Goal: Task Accomplishment & Management: Use online tool/utility

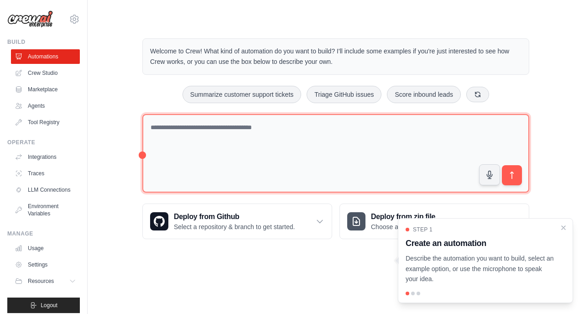
click at [358, 152] on textarea at bounding box center [335, 153] width 387 height 79
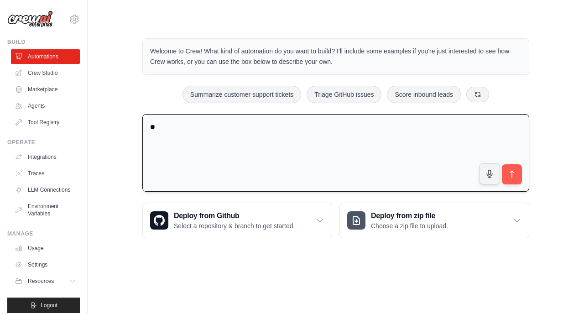
type textarea "*"
type textarea "**********"
drag, startPoint x: 375, startPoint y: 146, endPoint x: 123, endPoint y: 118, distance: 253.0
click at [128, 119] on div "**********" at bounding box center [335, 138] width 467 height 229
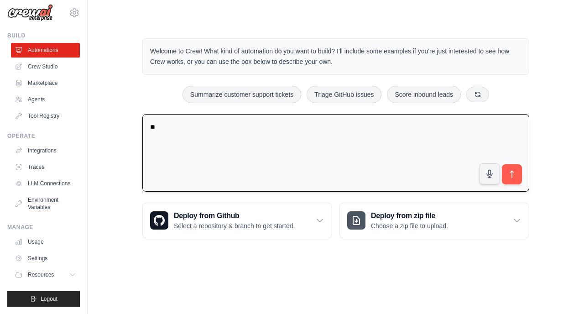
type textarea "*"
type textarea "**********"
click at [515, 172] on icon "submit" at bounding box center [512, 175] width 10 height 10
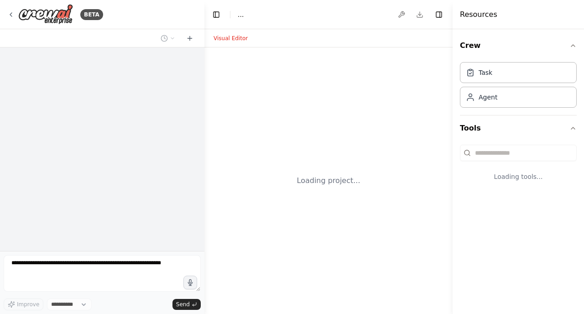
select select "****"
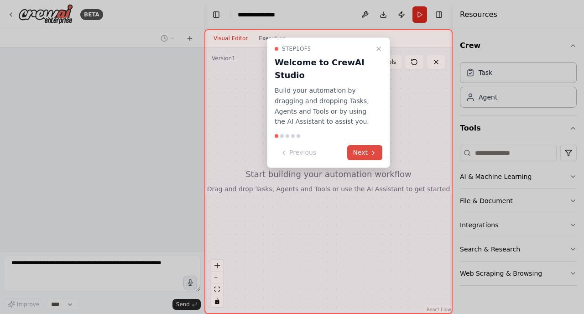
click at [370, 154] on icon at bounding box center [373, 152] width 7 height 7
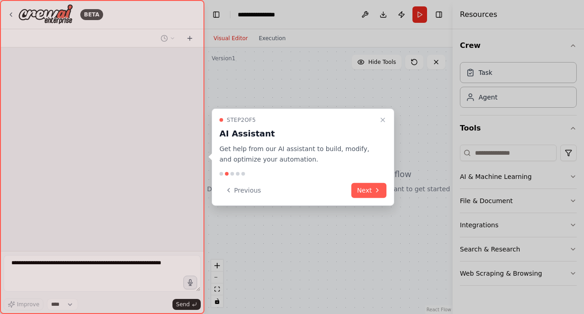
click at [365, 188] on button "Next" at bounding box center [368, 190] width 35 height 15
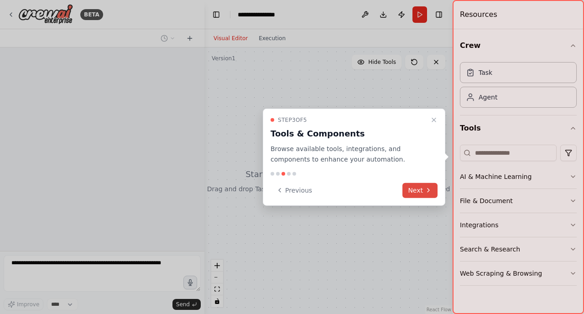
click at [412, 187] on button "Next" at bounding box center [419, 190] width 35 height 15
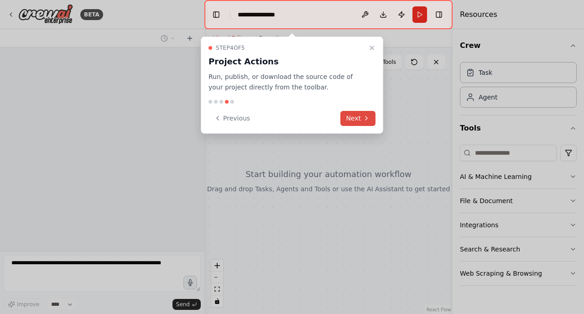
click at [360, 120] on button "Next" at bounding box center [357, 118] width 35 height 15
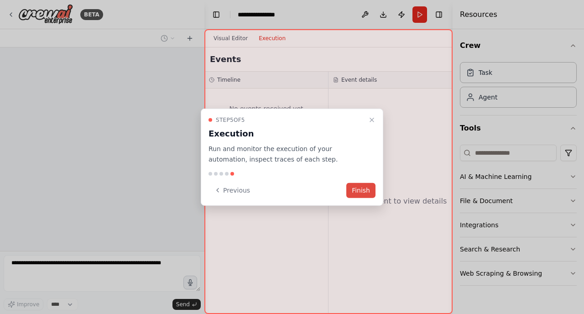
click at [361, 193] on button "Finish" at bounding box center [360, 190] width 29 height 15
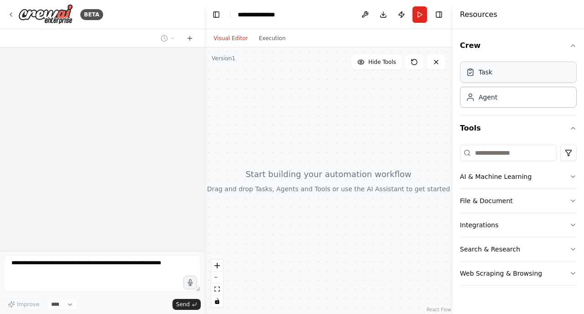
click at [493, 68] on div "Task" at bounding box center [518, 72] width 117 height 21
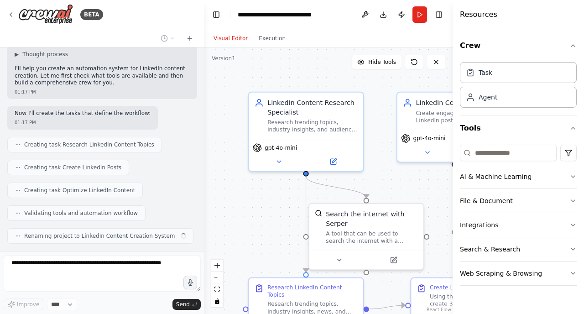
scroll to position [365, 0]
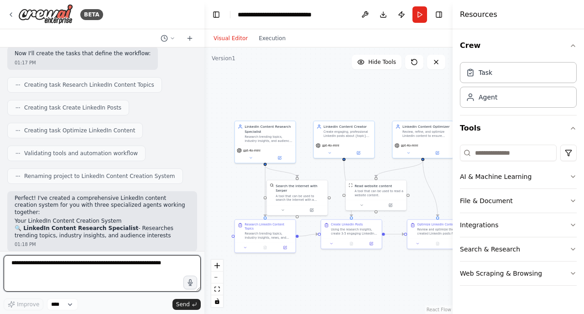
drag, startPoint x: 385, startPoint y: 105, endPoint x: 312, endPoint y: 84, distance: 75.5
click at [312, 84] on div ".deletable-edge-delete-btn { width: 20px; height: 20px; border: 0px solid #ffff…" at bounding box center [328, 180] width 248 height 266
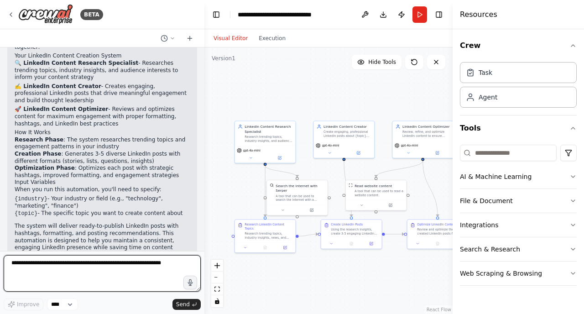
scroll to position [579, 0]
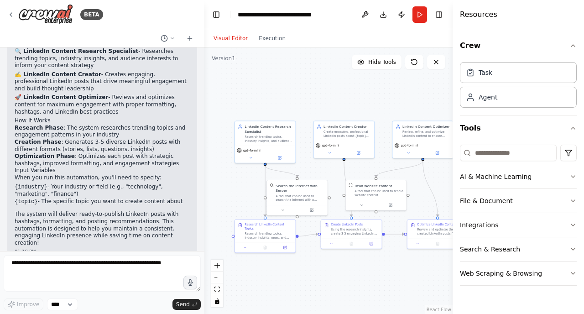
click at [422, 23] on header "**********" at bounding box center [328, 14] width 248 height 29
click at [419, 21] on button "Run" at bounding box center [419, 14] width 15 height 16
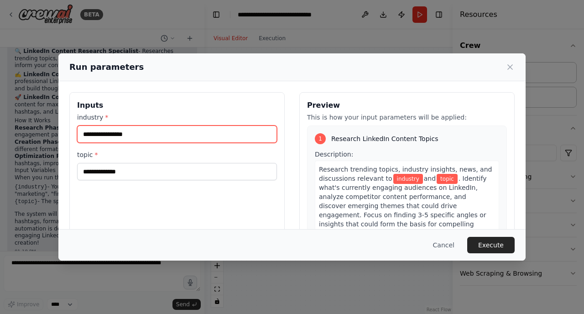
click at [193, 128] on input "industry *" at bounding box center [177, 133] width 200 height 17
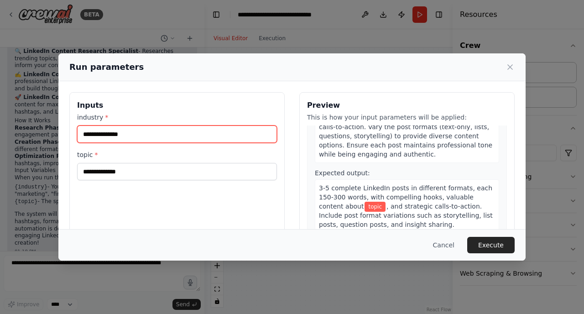
scroll to position [291, 0]
type input "**********"
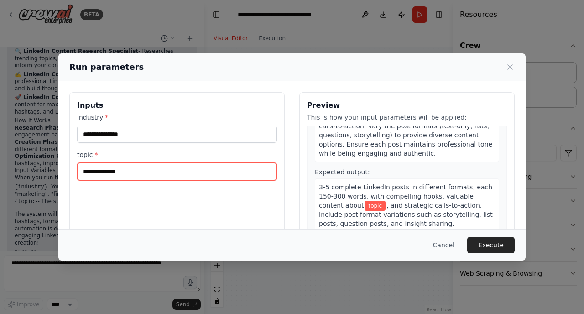
click at [151, 169] on input "topic *" at bounding box center [177, 171] width 200 height 17
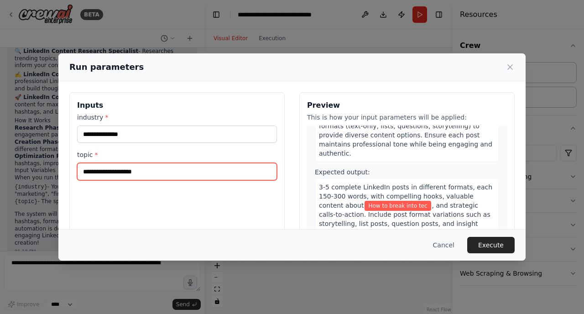
scroll to position [309, 0]
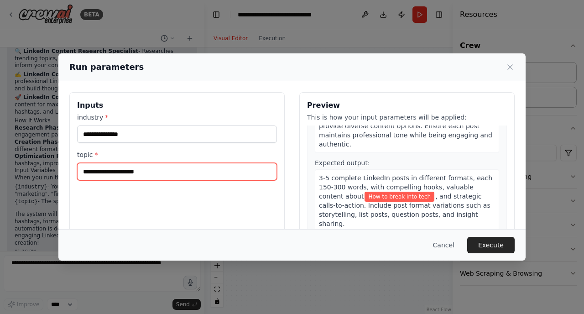
click at [85, 174] on input "**********" at bounding box center [177, 171] width 200 height 17
click at [89, 174] on input "**********" at bounding box center [177, 171] width 200 height 17
click at [192, 177] on input "**********" at bounding box center [177, 171] width 200 height 17
type input "**********"
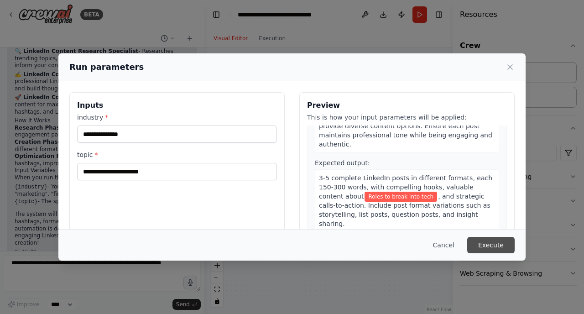
click at [487, 244] on button "Execute" at bounding box center [490, 245] width 47 height 16
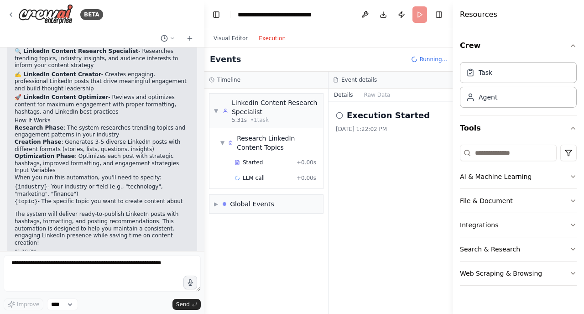
click at [270, 41] on button "Execution" at bounding box center [272, 38] width 38 height 11
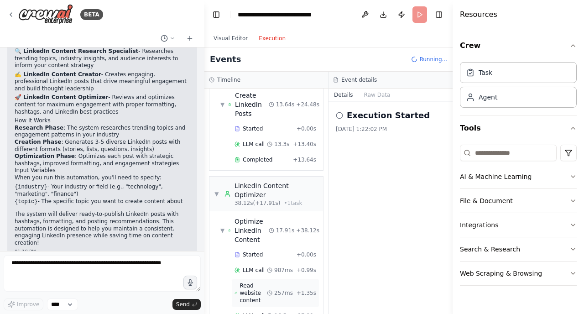
scroll to position [314, 0]
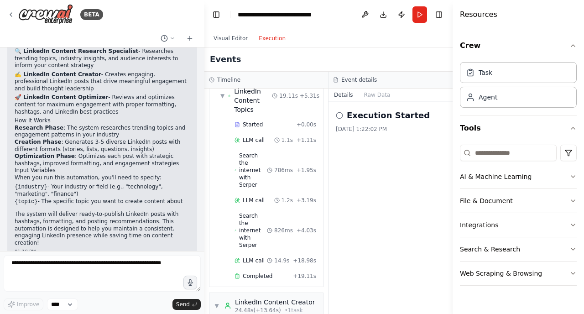
scroll to position [0, 0]
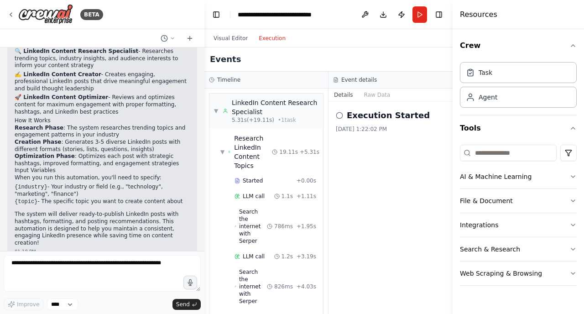
click at [364, 80] on h3 "Event details" at bounding box center [359, 79] width 36 height 7
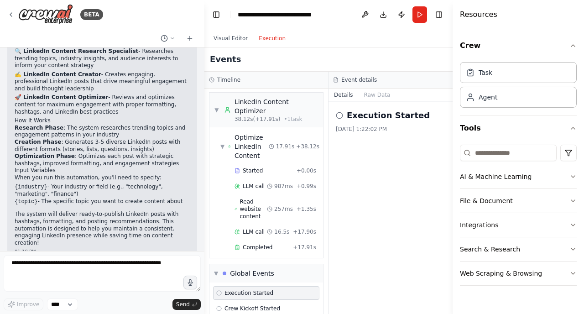
scroll to position [381, 0]
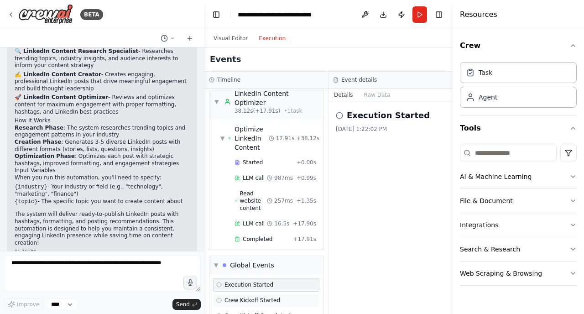
click at [245, 297] on span "Crew Kickoff Started" at bounding box center [252, 300] width 56 height 7
click at [246, 274] on div "Execution Started Crew Kickoff Started Crew Kickoff Completed Execution Complet…" at bounding box center [266, 308] width 114 height 68
click at [248, 309] on div "Crew Kickoff Completed" at bounding box center [266, 316] width 106 height 14
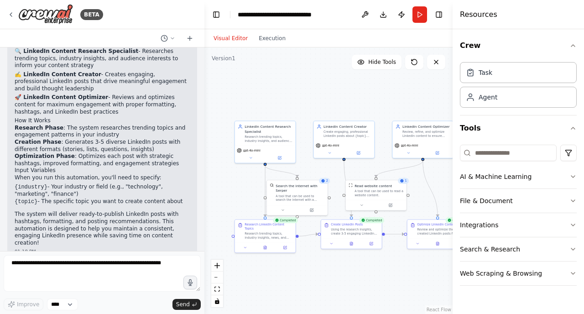
click at [236, 39] on button "Visual Editor" at bounding box center [230, 38] width 45 height 11
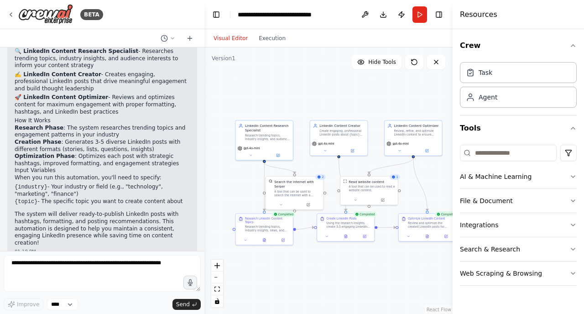
click at [583, 181] on div "Crew Task Agent Tools AI & Machine Learning File & Document Integrations Search…" at bounding box center [518, 171] width 131 height 285
click at [572, 177] on icon "button" at bounding box center [572, 176] width 7 height 7
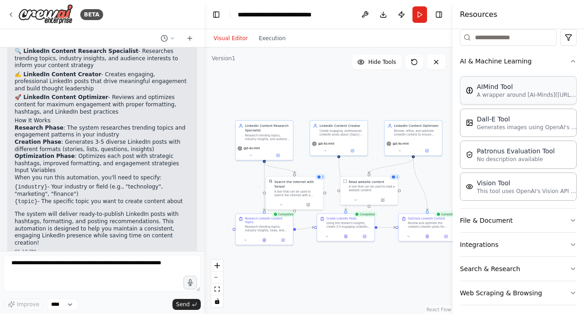
scroll to position [121, 0]
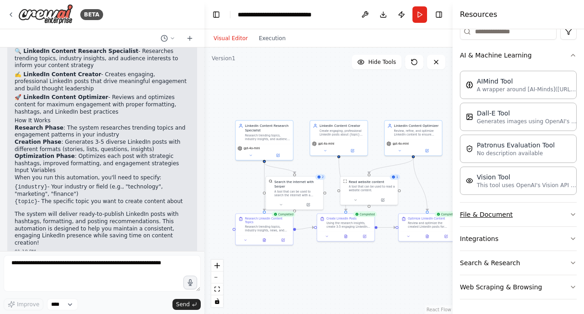
click at [567, 217] on button "File & Document" at bounding box center [518, 215] width 117 height 24
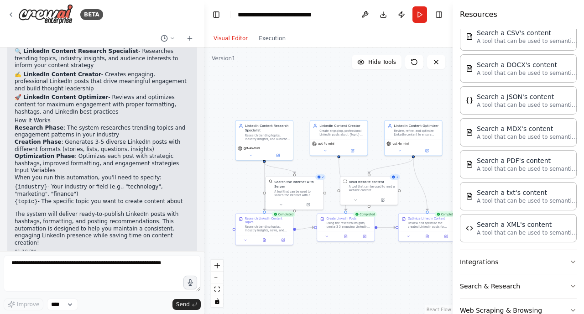
scroll to position [352, 0]
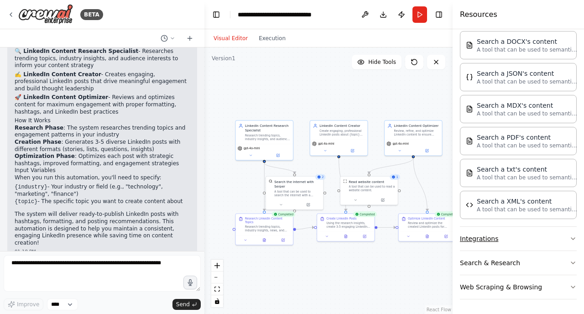
click at [560, 243] on button "Integrations" at bounding box center [518, 239] width 117 height 24
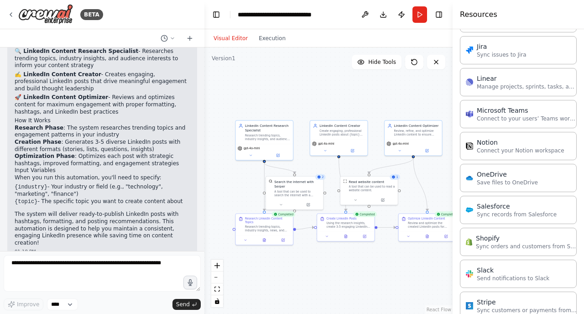
scroll to position [998, 0]
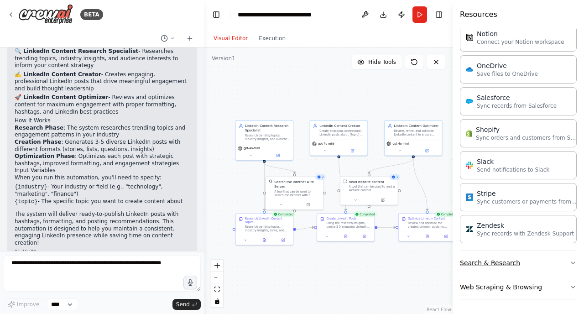
click at [553, 263] on button "Search & Research" at bounding box center [518, 263] width 117 height 24
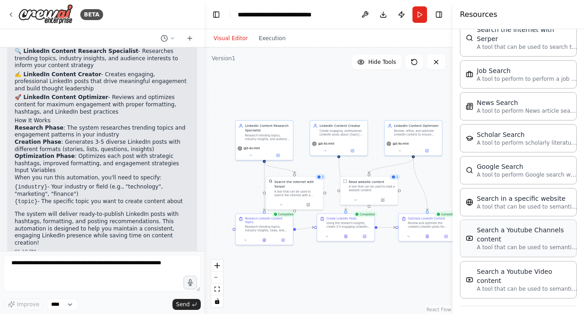
scroll to position [1462, 0]
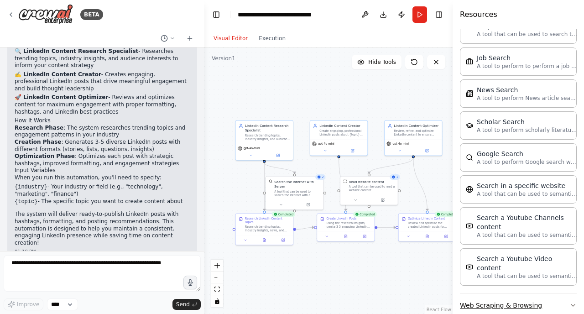
click at [551, 293] on button "Web Scraping & Browsing" at bounding box center [518, 305] width 117 height 24
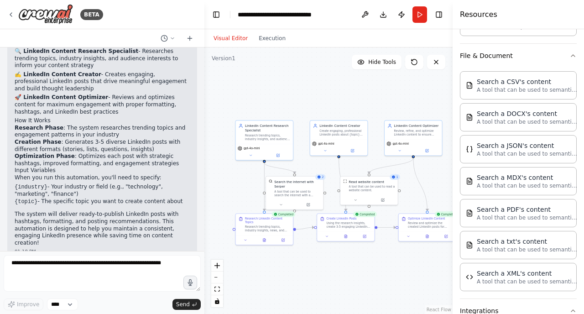
scroll to position [0, 0]
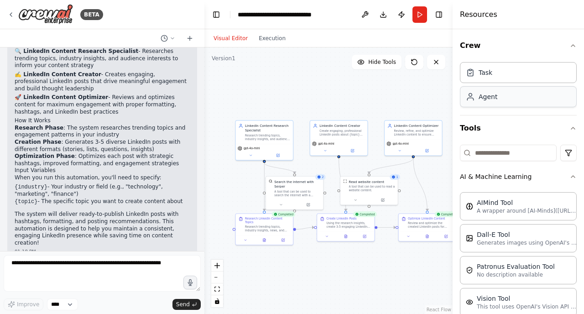
click at [482, 101] on div "Agent" at bounding box center [488, 96] width 19 height 9
click at [484, 102] on div "Agent" at bounding box center [518, 96] width 117 height 21
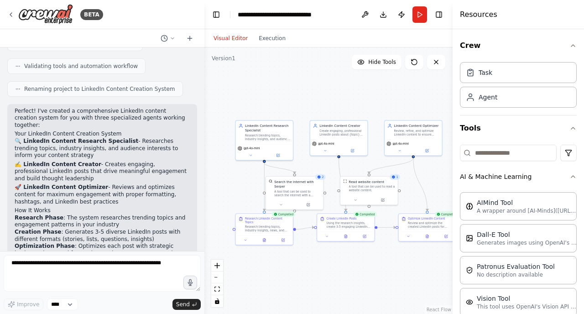
scroll to position [433, 0]
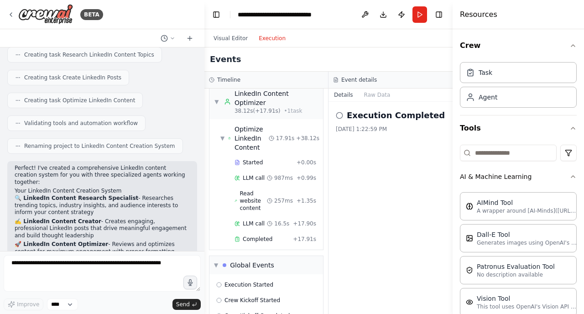
click at [273, 42] on button "Execution" at bounding box center [272, 38] width 38 height 11
click at [375, 95] on button "Raw Data" at bounding box center [377, 95] width 37 height 13
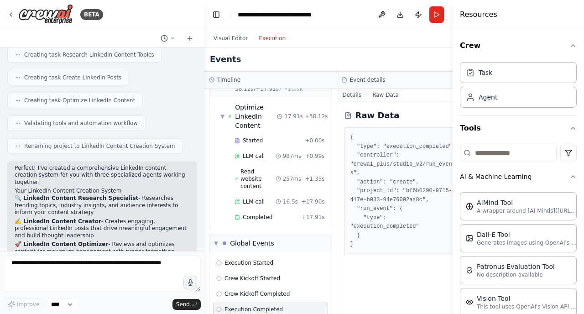
click at [344, 94] on button "Details" at bounding box center [352, 95] width 30 height 13
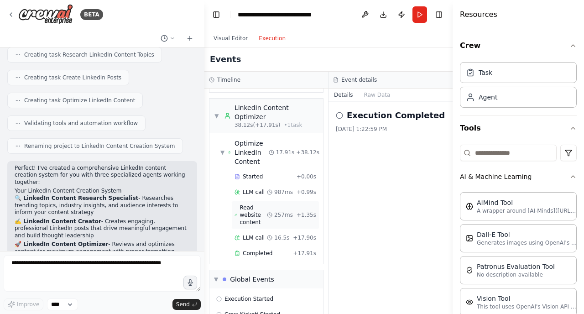
scroll to position [367, 0]
click at [251, 173] on span "Started" at bounding box center [253, 176] width 20 height 7
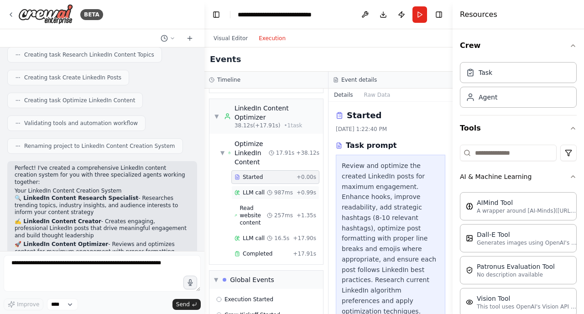
click at [259, 189] on span "LLM call" at bounding box center [254, 192] width 22 height 7
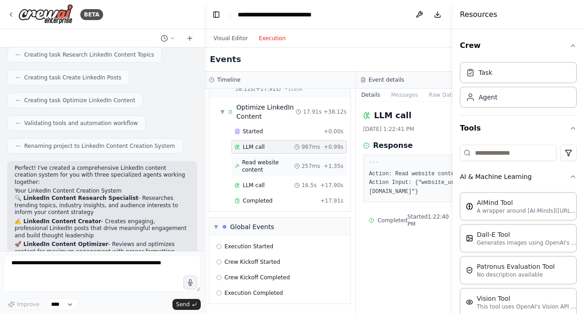
click at [255, 170] on span "Read website content" at bounding box center [268, 166] width 52 height 15
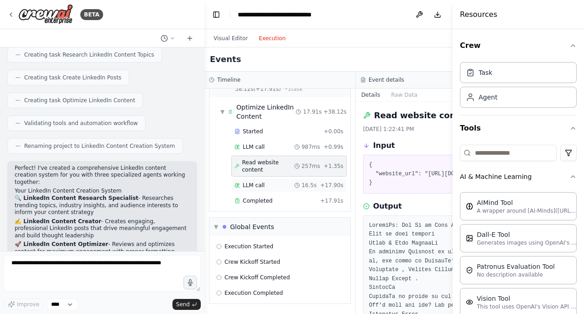
click at [259, 189] on span "LLM call" at bounding box center [254, 185] width 22 height 7
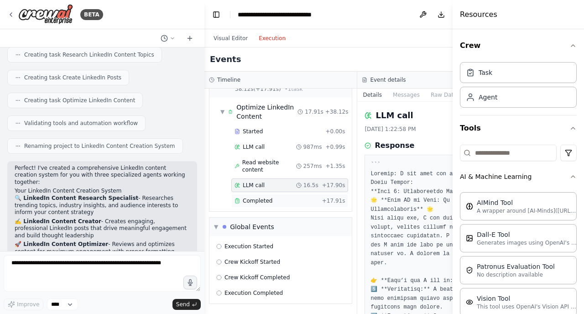
click at [258, 204] on span "Completed" at bounding box center [258, 200] width 30 height 7
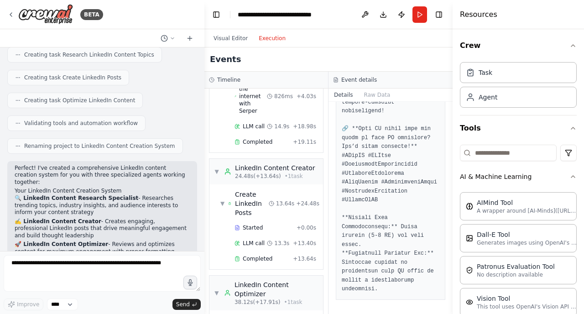
scroll to position [189, 0]
click at [573, 180] on icon "button" at bounding box center [572, 176] width 7 height 7
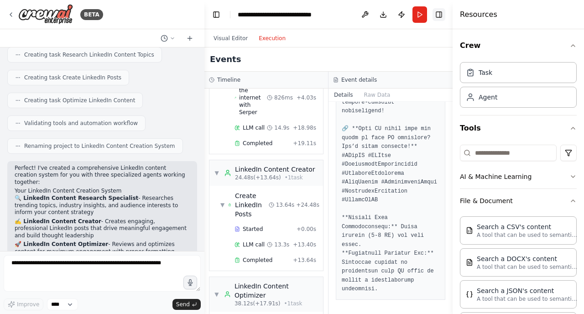
click at [433, 16] on button "Toggle Right Sidebar" at bounding box center [439, 14] width 13 height 13
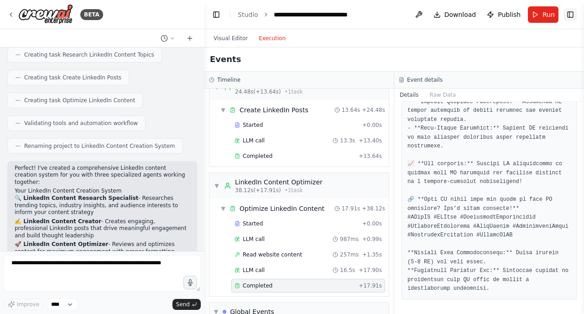
scroll to position [138, 0]
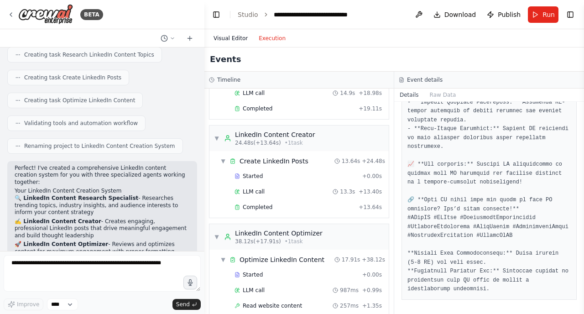
click at [236, 37] on button "Visual Editor" at bounding box center [230, 38] width 45 height 11
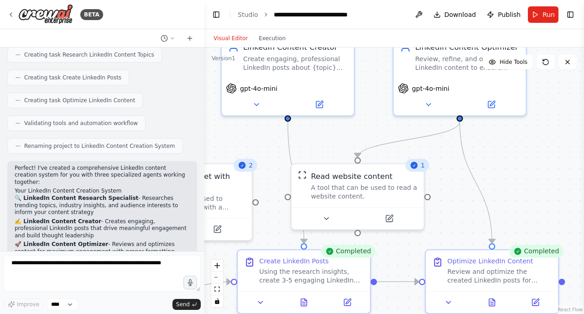
drag, startPoint x: 487, startPoint y: 237, endPoint x: 550, endPoint y: 142, distance: 113.8
click at [551, 143] on div ".deletable-edge-delete-btn { width: 20px; height: 20px; border: 0px solid #ffff…" at bounding box center [394, 180] width 380 height 266
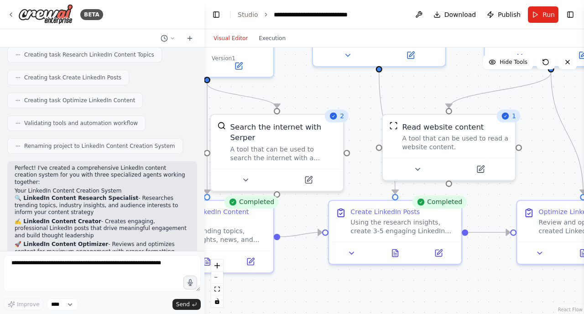
drag, startPoint x: 463, startPoint y: 202, endPoint x: 554, endPoint y: 153, distance: 103.7
click at [554, 153] on div ".deletable-edge-delete-btn { width: 20px; height: 20px; border: 0px solid #ffff…" at bounding box center [394, 180] width 380 height 266
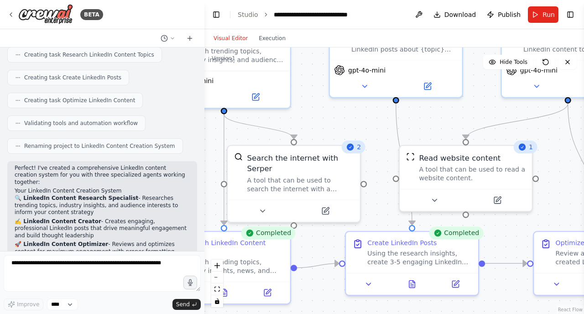
drag, startPoint x: 292, startPoint y: 282, endPoint x: 308, endPoint y: 313, distance: 34.7
click at [308, 313] on div ".deletable-edge-delete-btn { width: 20px; height: 20px; border: 0px solid #ffff…" at bounding box center [394, 180] width 380 height 266
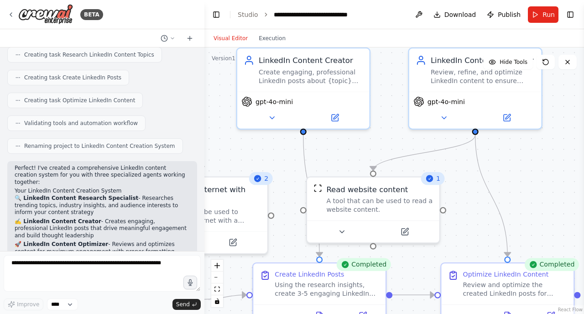
drag, startPoint x: 368, startPoint y: 132, endPoint x: 273, endPoint y: 162, distance: 99.4
click at [274, 163] on div ".deletable-edge-delete-btn { width: 20px; height: 20px; border: 0px solid #ffff…" at bounding box center [394, 180] width 380 height 266
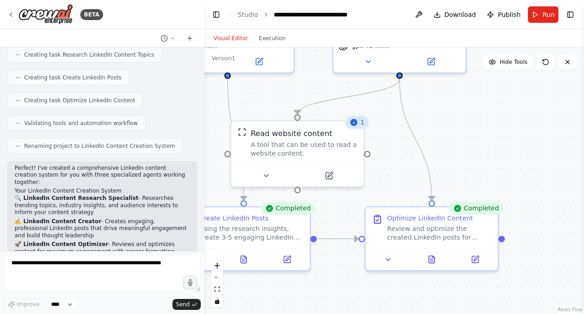
drag, startPoint x: 517, startPoint y: 183, endPoint x: 443, endPoint y: 127, distance: 93.2
click at [443, 127] on div ".deletable-edge-delete-btn { width: 20px; height: 20px; border: 0px solid #ffff…" at bounding box center [394, 180] width 380 height 266
drag, startPoint x: 463, startPoint y: 149, endPoint x: 489, endPoint y: 148, distance: 26.0
click at [469, 149] on div ".deletable-edge-delete-btn { width: 20px; height: 20px; border: 0px solid #ffff…" at bounding box center [394, 180] width 380 height 266
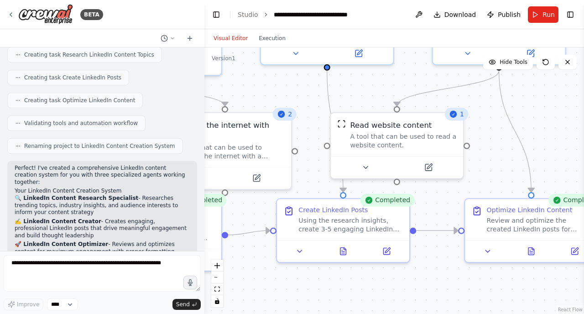
drag, startPoint x: 461, startPoint y: 158, endPoint x: 555, endPoint y: 151, distance: 94.3
click at [555, 151] on div ".deletable-edge-delete-btn { width: 20px; height: 20px; border: 0px solid #ffff…" at bounding box center [394, 180] width 380 height 266
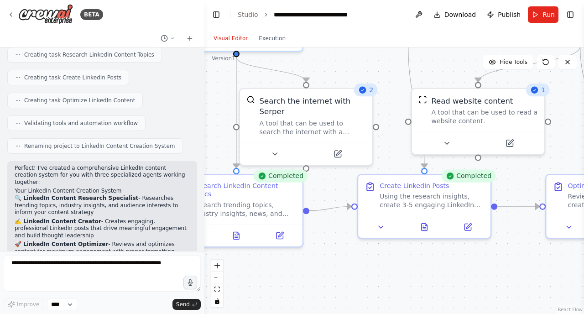
drag, startPoint x: 502, startPoint y: 157, endPoint x: 584, endPoint y: 133, distance: 84.7
click at [584, 133] on div "BETA I want to have a system to create content on LinkedIn 01:17 PM ▶ Thought p…" at bounding box center [292, 157] width 584 height 314
click at [448, 19] on span "Download" at bounding box center [460, 14] width 32 height 9
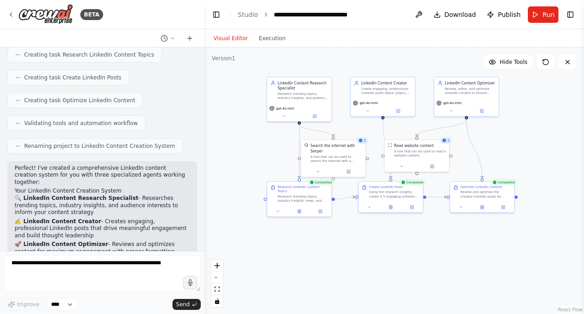
drag, startPoint x: 432, startPoint y: 218, endPoint x: 421, endPoint y: 241, distance: 25.9
click at [422, 243] on div ".deletable-edge-delete-btn { width: 20px; height: 20px; border: 0px solid #ffff…" at bounding box center [394, 180] width 380 height 266
click at [279, 42] on button "Execution" at bounding box center [272, 38] width 38 height 11
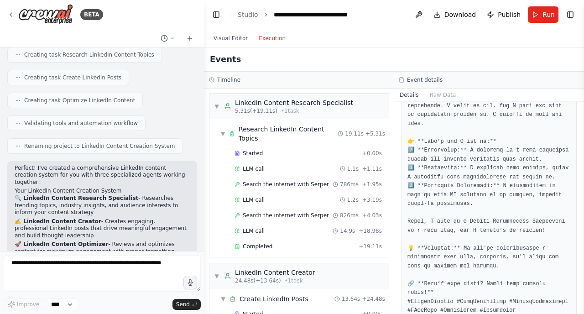
scroll to position [0, 0]
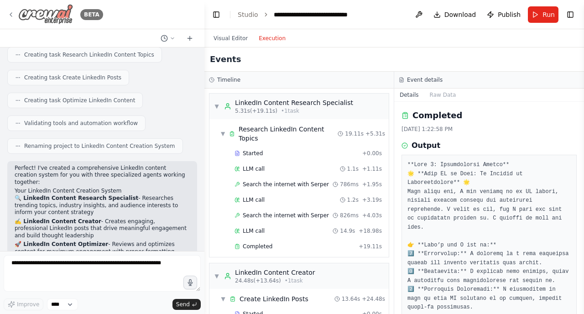
click at [65, 12] on img at bounding box center [45, 14] width 55 height 21
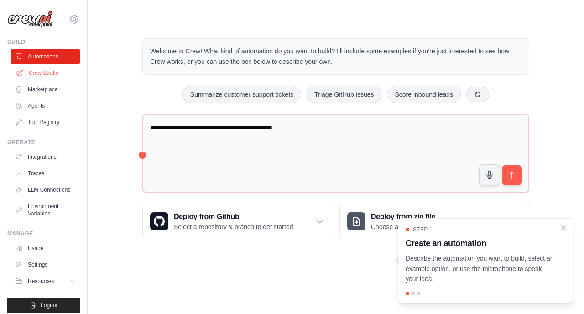
click at [36, 74] on link "Crew Studio" at bounding box center [46, 73] width 69 height 15
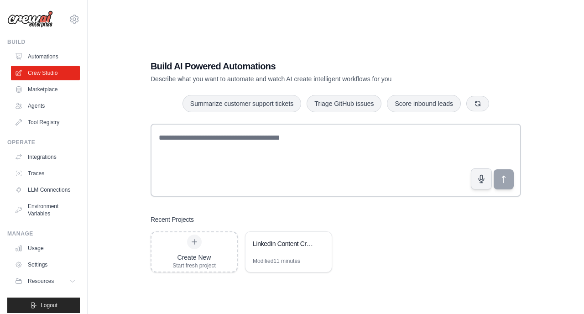
click at [42, 97] on ul "Automations Crew Studio Marketplace Agents Tool Registry" at bounding box center [45, 89] width 69 height 80
click at [42, 104] on link "Agents" at bounding box center [46, 106] width 69 height 15
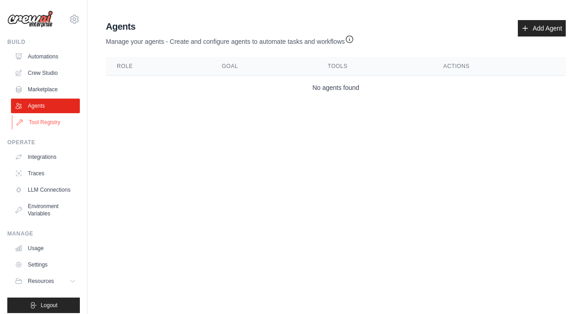
click at [42, 129] on link "Tool Registry" at bounding box center [46, 122] width 69 height 15
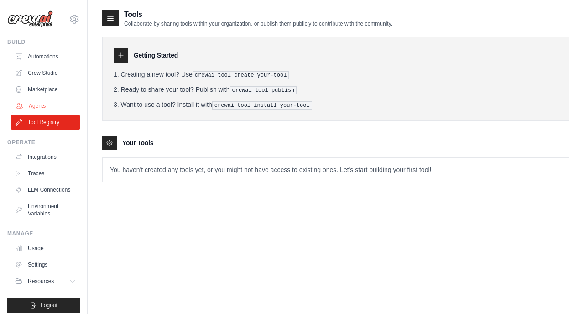
click at [41, 112] on link "Agents" at bounding box center [46, 106] width 69 height 15
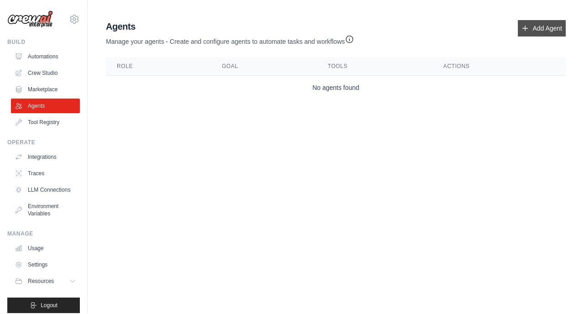
click at [543, 31] on link "Add Agent" at bounding box center [542, 28] width 48 height 16
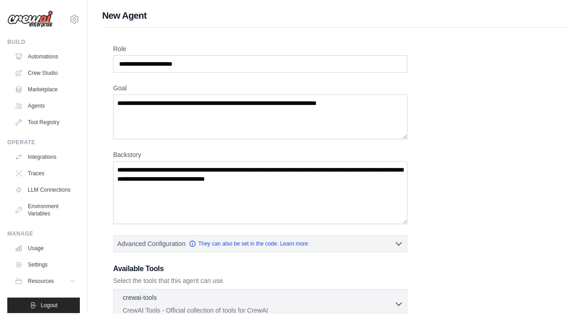
click at [35, 11] on img at bounding box center [30, 18] width 46 height 17
click at [33, 24] on img at bounding box center [30, 18] width 46 height 17
